Goal: Information Seeking & Learning: Learn about a topic

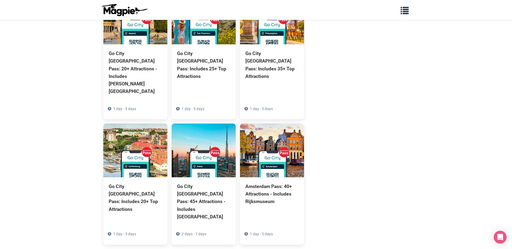
scroll to position [361, 0]
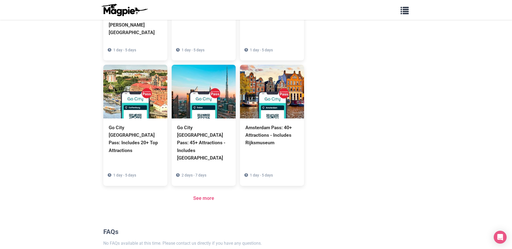
click at [202, 196] on link "See more" at bounding box center [203, 199] width 21 height 6
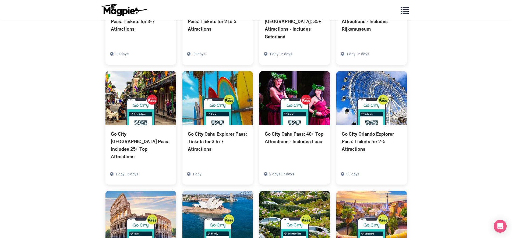
scroll to position [877, 0]
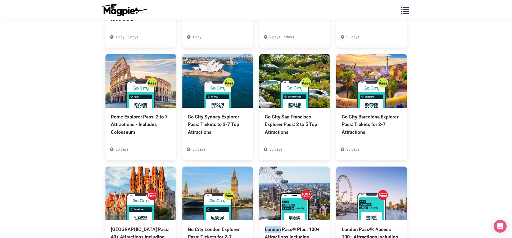
click at [359, 226] on div "London Pass®: Access 100+ Attractions including London Eye" at bounding box center [372, 237] width 60 height 23
